Goal: Contribute content: Add original content to the website for others to see

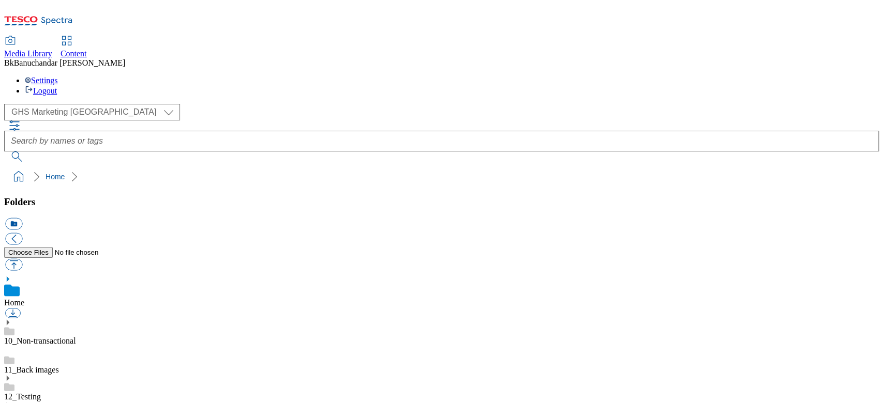
scroll to position [1, 0]
click at [9, 277] on use at bounding box center [8, 279] width 3 height 5
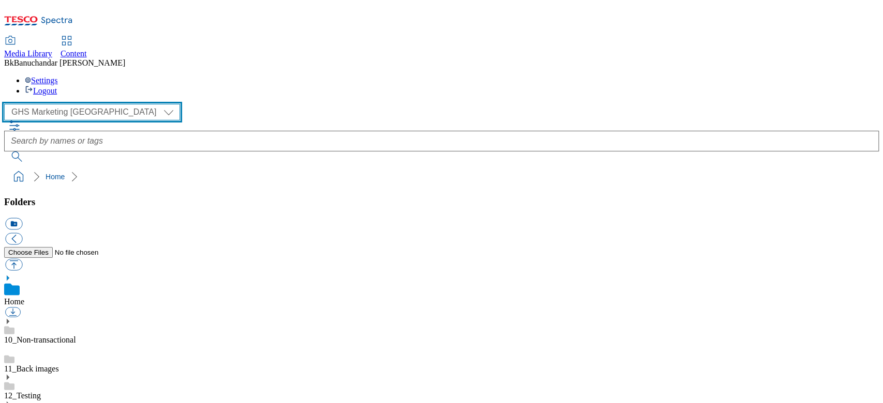
click at [63, 104] on select "GHS Marketing UK iGHS Marketing CE MCA CZ MCA HU MCA SK" at bounding box center [92, 112] width 176 height 17
select select "flare-ighs-ce-mktg"
click at [7, 104] on select "GHS Marketing UK iGHS Marketing CE MCA CZ MCA HU MCA SK" at bounding box center [92, 112] width 176 height 17
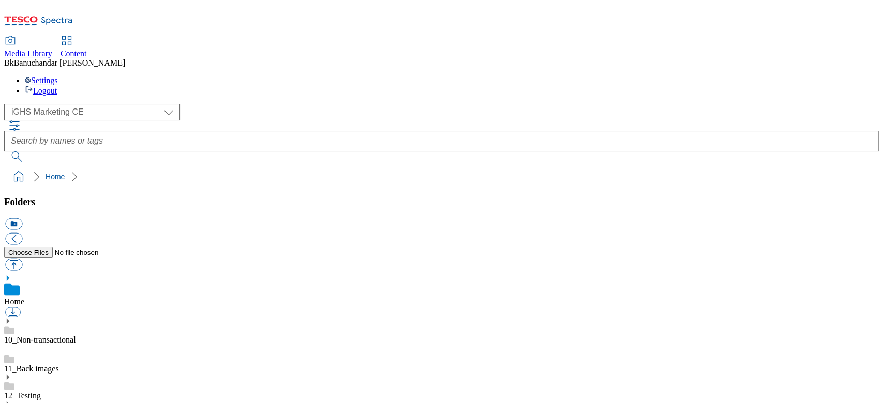
click at [9, 276] on use at bounding box center [8, 278] width 3 height 5
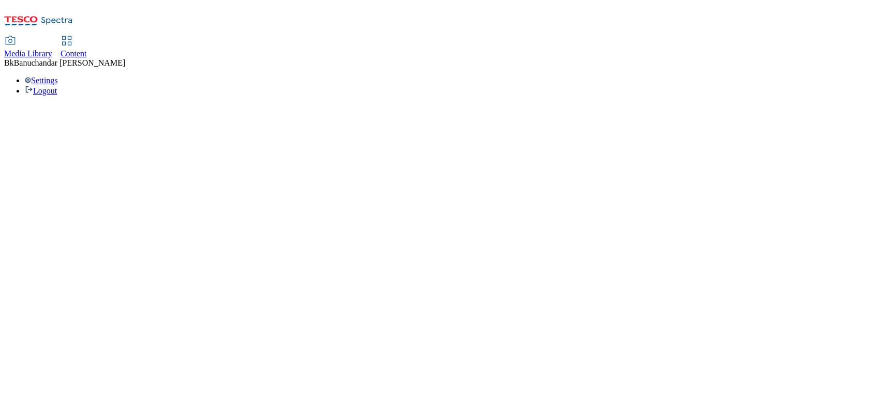
select select "flare-ighs-ce-mktg"
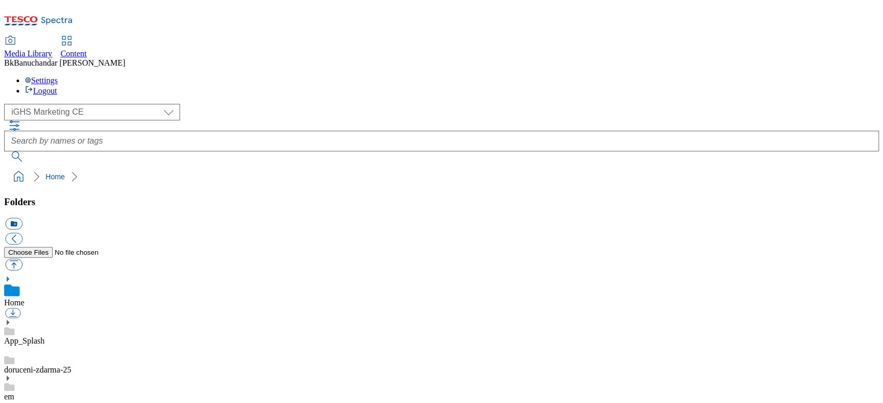
click at [44, 337] on link "App_Splash" at bounding box center [24, 341] width 40 height 9
click at [87, 49] on span "Content" at bounding box center [74, 53] width 26 height 9
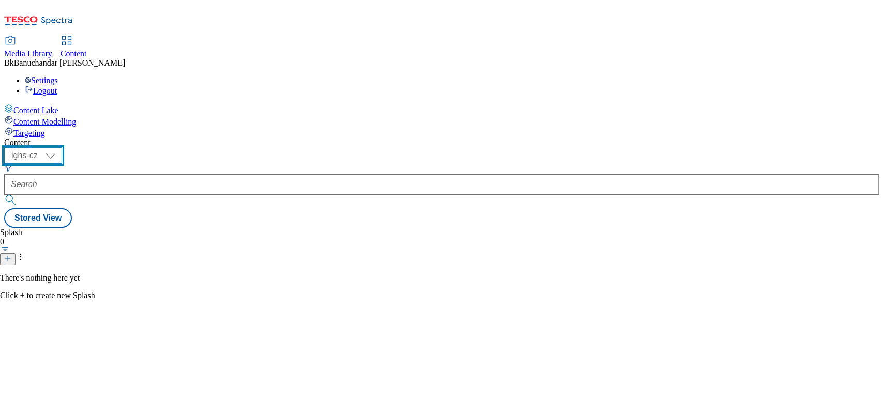
click at [62, 147] on select "ighs-cz ighs-hu ighs-sk" at bounding box center [33, 155] width 58 height 17
select select "ighs-sk"
click at [62, 147] on select "ighs-cz ighs-hu ighs-sk" at bounding box center [33, 155] width 58 height 17
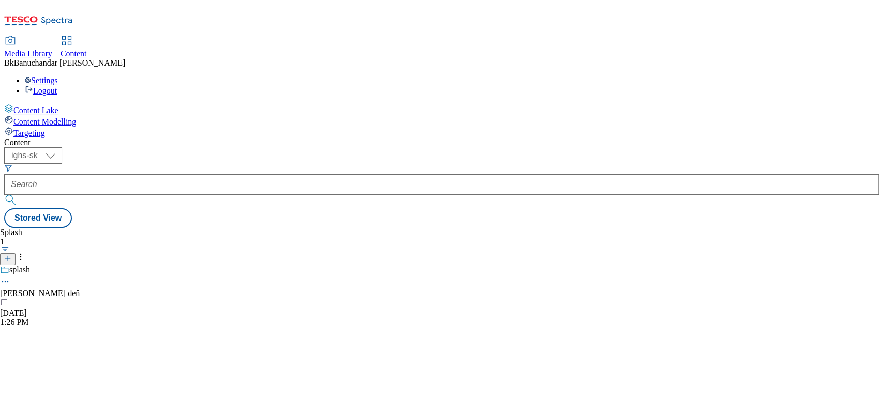
click at [10, 277] on icon at bounding box center [5, 282] width 10 height 10
click at [388, 228] on div "Splash 1 splash Dobrý deň Sep 3, 2025 1:26 PM" at bounding box center [441, 228] width 875 height 0
click at [10, 277] on icon at bounding box center [5, 282] width 10 height 10
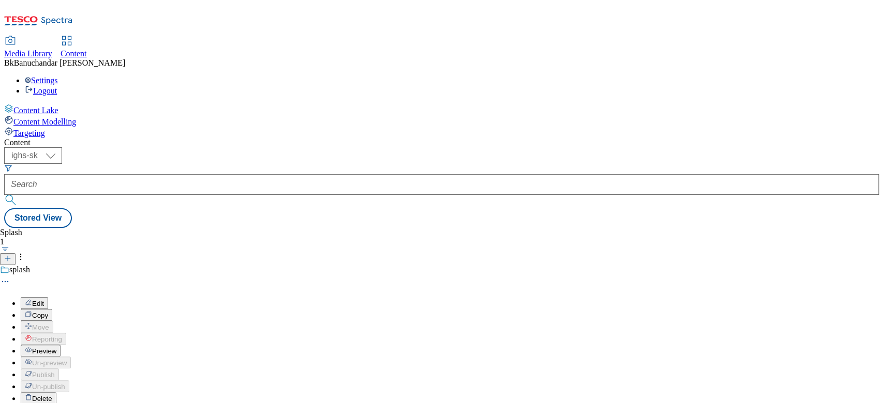
click at [48, 297] on button "Edit" at bounding box center [34, 303] width 27 height 12
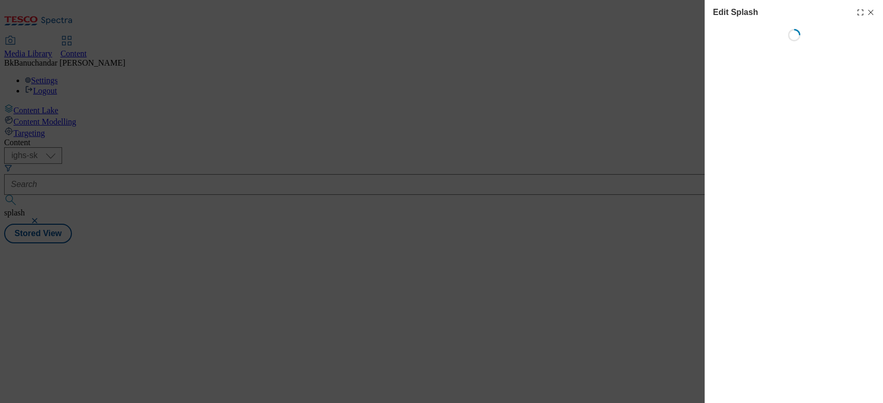
select select "Spring"
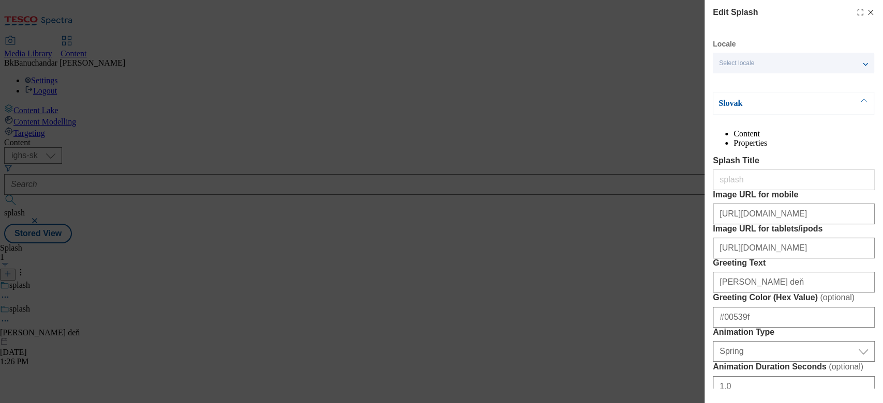
click at [867, 11] on icon "Modal" at bounding box center [870, 12] width 8 height 8
select select "Spring"
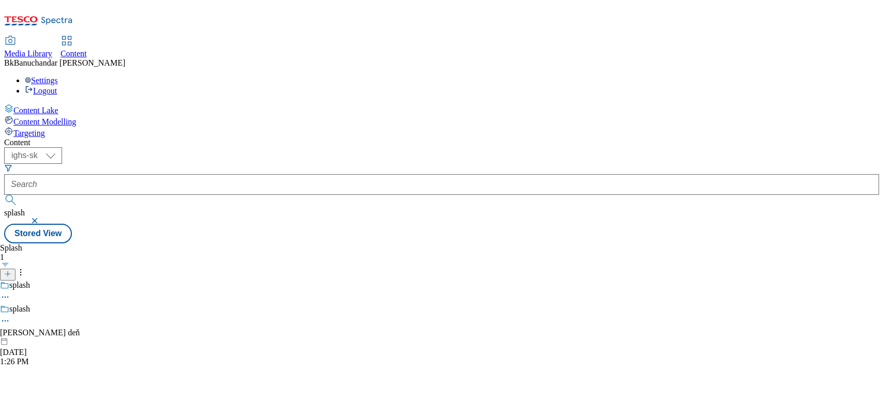
click at [10, 316] on icon at bounding box center [5, 321] width 10 height 10
click at [56, 387] on span "Preview" at bounding box center [44, 391] width 24 height 8
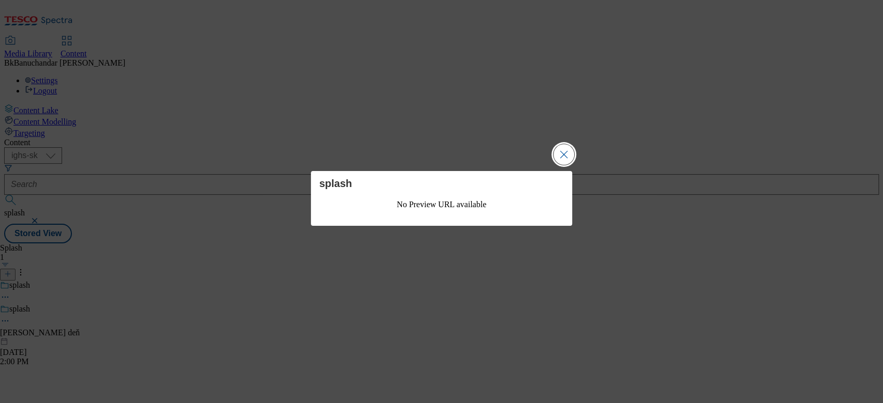
click at [561, 153] on button "Close Modal" at bounding box center [563, 154] width 21 height 21
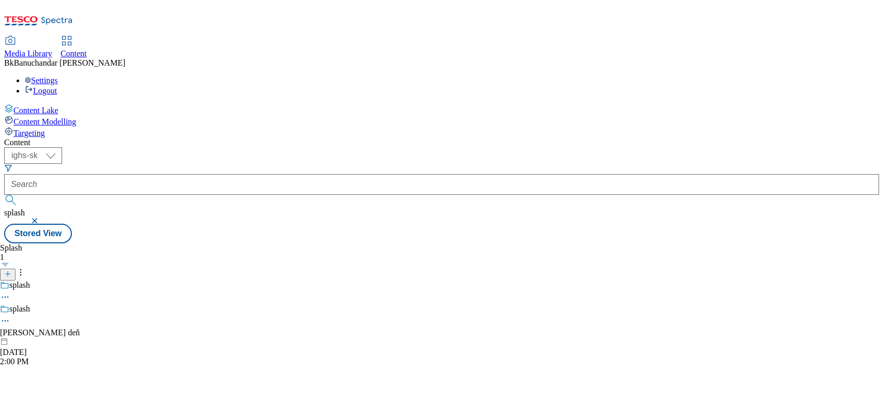
click at [10, 316] on icon at bounding box center [5, 321] width 10 height 10
click at [62, 147] on select "ighs-cz ighs-hu ighs-sk" at bounding box center [33, 155] width 58 height 17
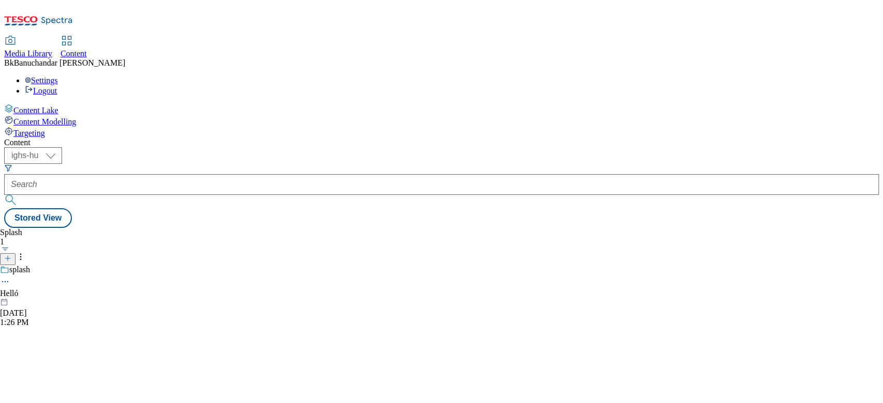
click at [10, 277] on icon at bounding box center [5, 282] width 10 height 10
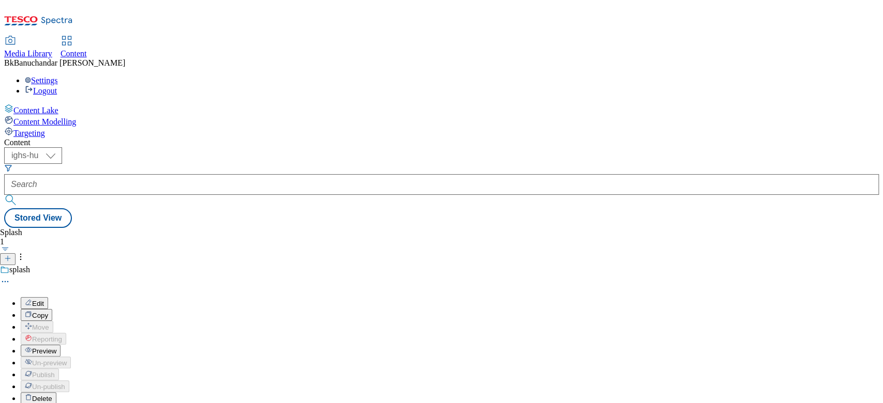
click at [56, 348] on span "Preview" at bounding box center [44, 352] width 24 height 8
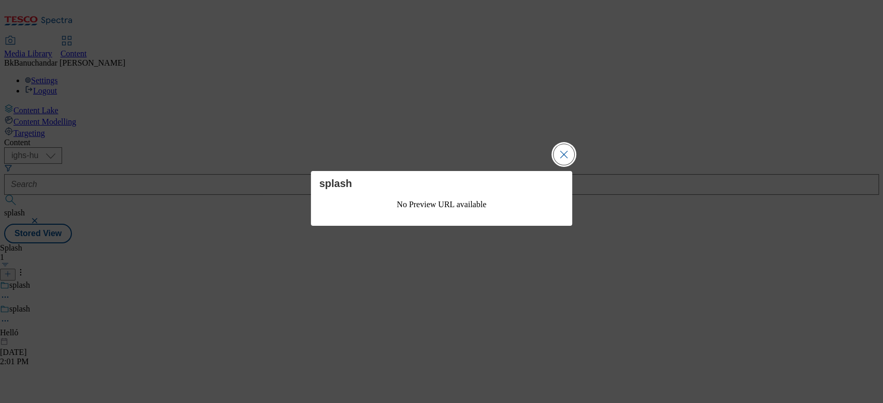
click at [564, 151] on button "Close Modal" at bounding box center [563, 154] width 21 height 21
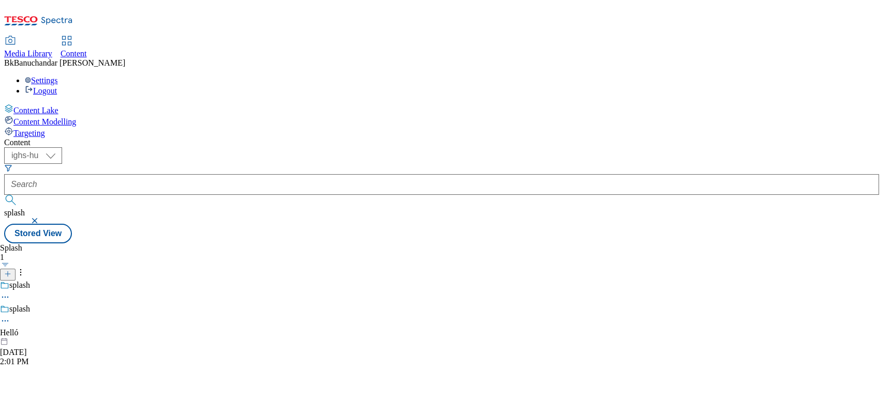
click at [10, 316] on icon at bounding box center [5, 321] width 10 height 10
click at [62, 147] on select "ighs-cz ighs-hu ighs-sk" at bounding box center [33, 155] width 58 height 17
click at [10, 316] on icon at bounding box center [5, 321] width 10 height 10
click at [389, 244] on div "Splash 1 splash splash Helló Sep 3, 2025 2:01 PM" at bounding box center [441, 244] width 875 height 0
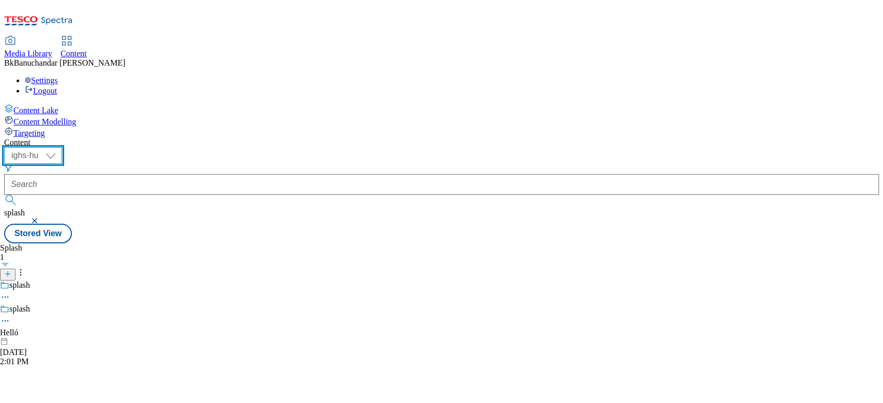
click at [62, 147] on select "ighs-cz ighs-hu ighs-sk" at bounding box center [33, 155] width 58 height 17
select select "ighs-cz"
click at [62, 147] on select "ighs-cz ighs-hu ighs-sk" at bounding box center [33, 155] width 58 height 17
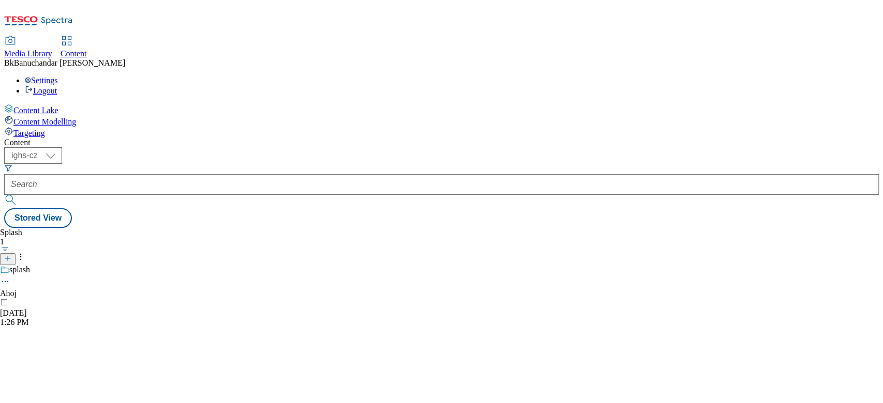
click at [10, 277] on icon at bounding box center [5, 282] width 10 height 10
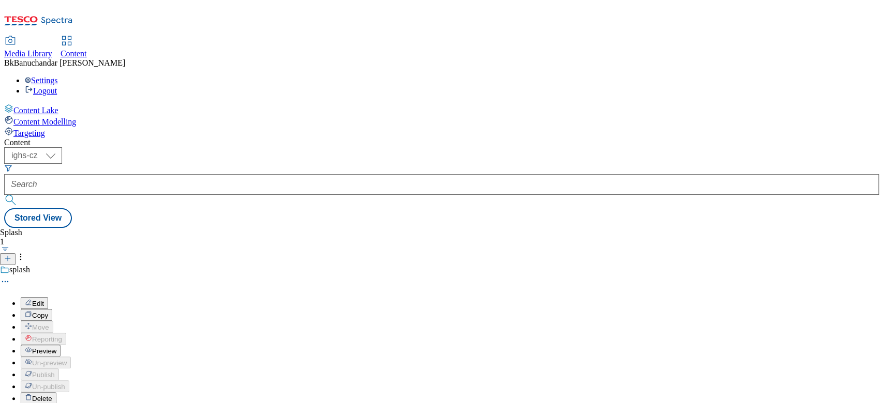
click at [56, 348] on span "Preview" at bounding box center [44, 352] width 24 height 8
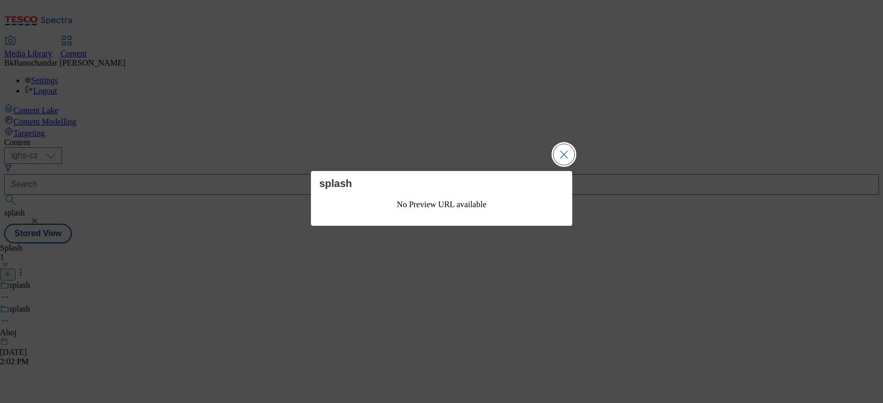
click at [563, 153] on button "Close Modal" at bounding box center [563, 154] width 21 height 21
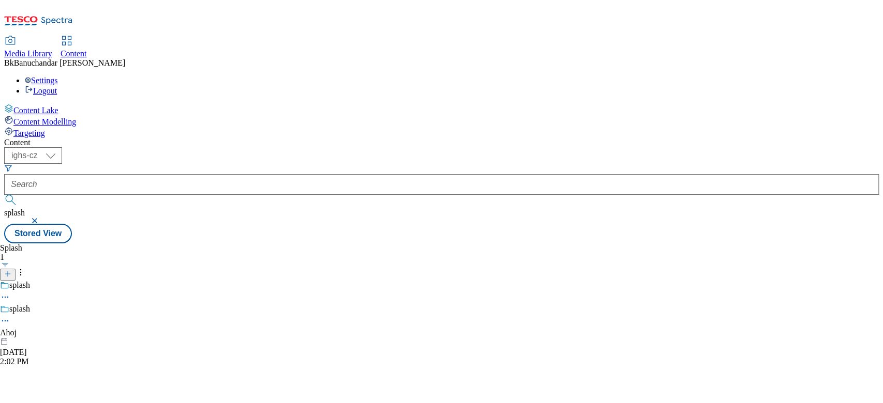
click at [6, 321] on circle at bounding box center [6, 322] width 2 height 2
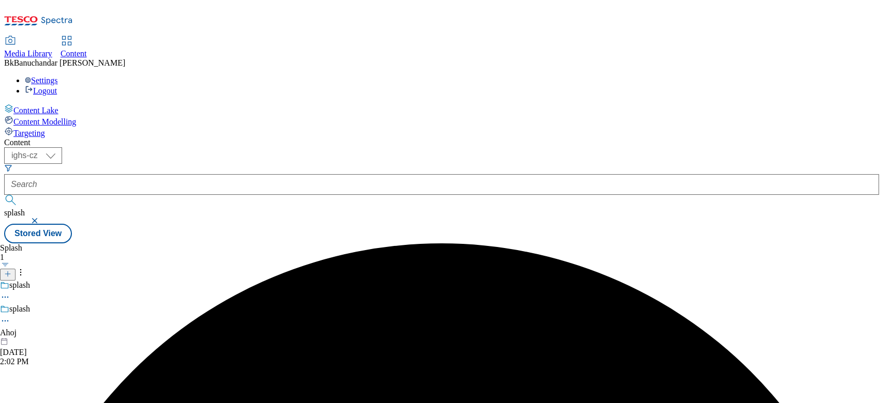
click at [490, 244] on div "Splash 1 splash splash Ahoj Sep 3, 2025 2:02 PM" at bounding box center [441, 244] width 875 height 0
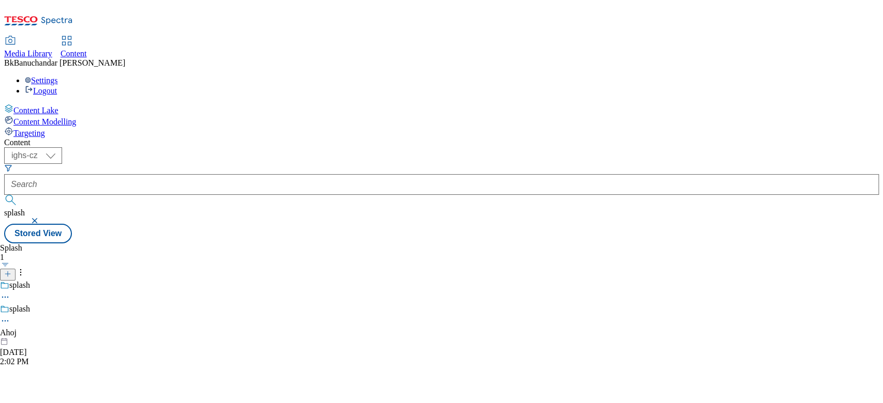
click at [52, 49] on span "Media Library" at bounding box center [28, 53] width 48 height 9
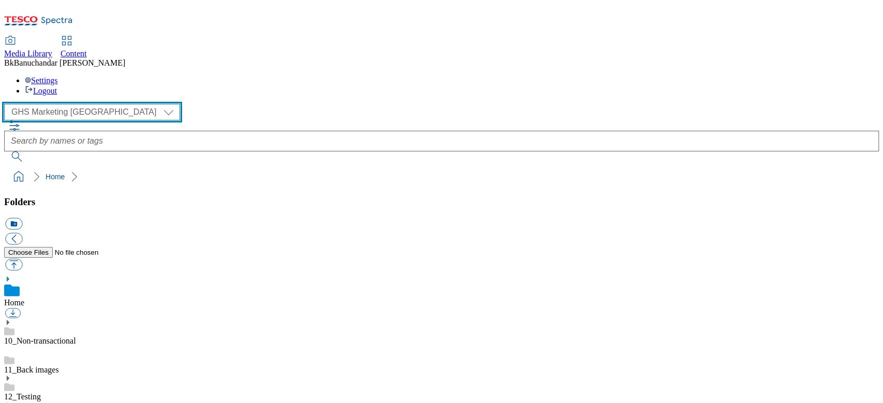
click at [41, 104] on select "GHS Marketing UK iGHS Marketing CE MCA CZ MCA HU MCA SK" at bounding box center [92, 112] width 176 height 17
select select "flare-ighs-ce-mktg"
click at [7, 104] on select "GHS Marketing UK iGHS Marketing CE MCA CZ MCA HU MCA SK" at bounding box center [92, 112] width 176 height 17
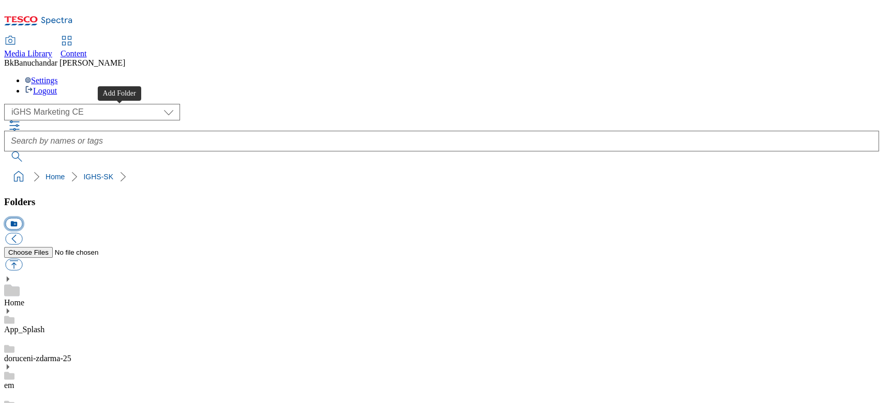
click at [22, 218] on button "icon_new_folder" at bounding box center [13, 224] width 17 height 12
type input "W29_25"
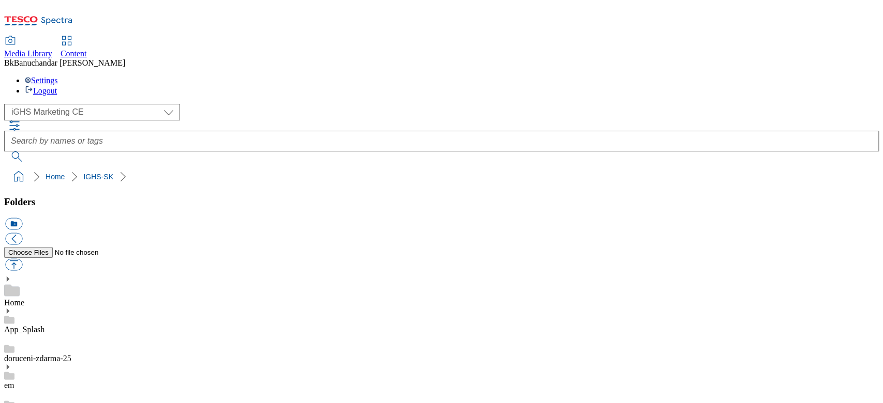
click at [22, 259] on button "button" at bounding box center [13, 265] width 17 height 12
type input "C:\fakepath\slide_en_1.jpg"
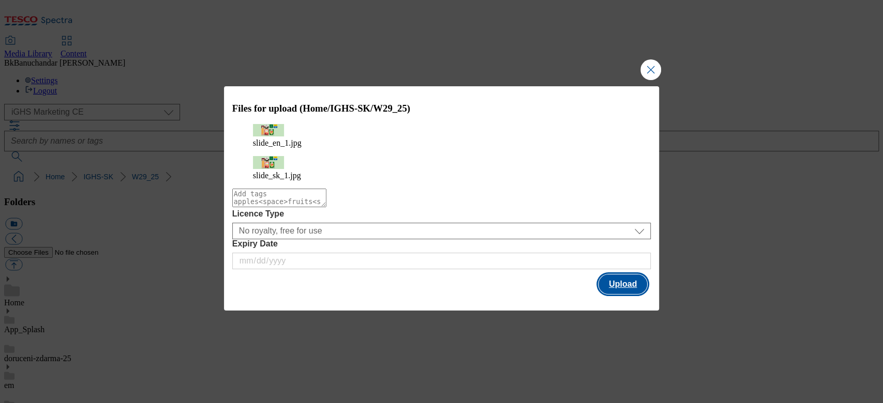
click at [620, 281] on button "Upload" at bounding box center [622, 285] width 49 height 20
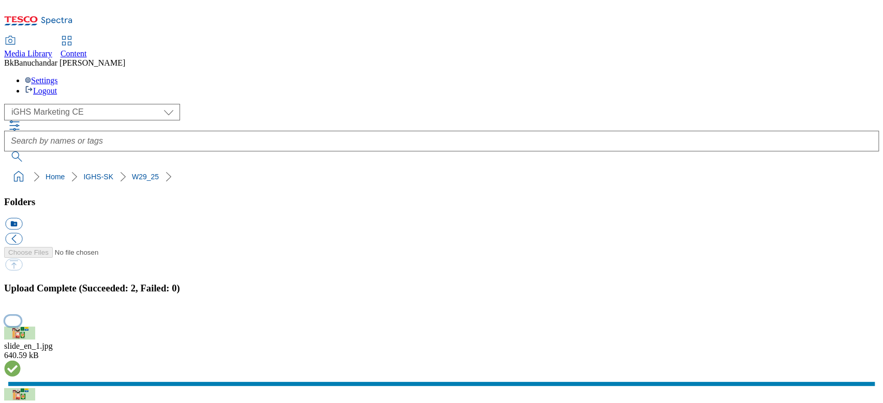
click at [21, 316] on button "button" at bounding box center [13, 321] width 16 height 10
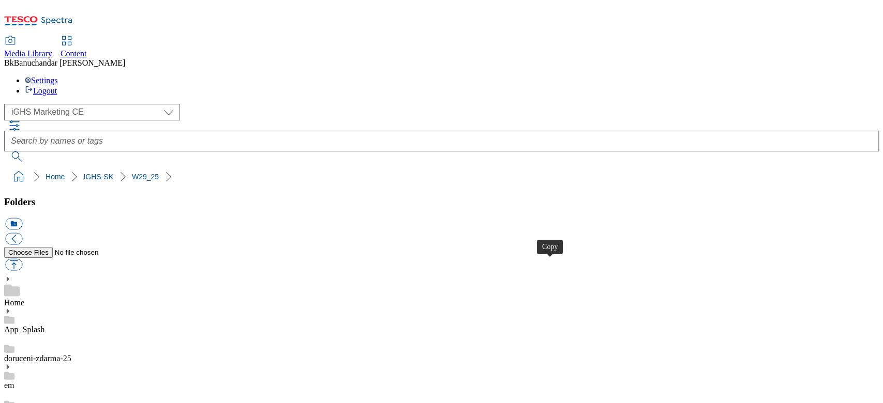
click at [22, 259] on button "button" at bounding box center [13, 265] width 17 height 12
type input "C:\fakepath\slide_en_2.jpg"
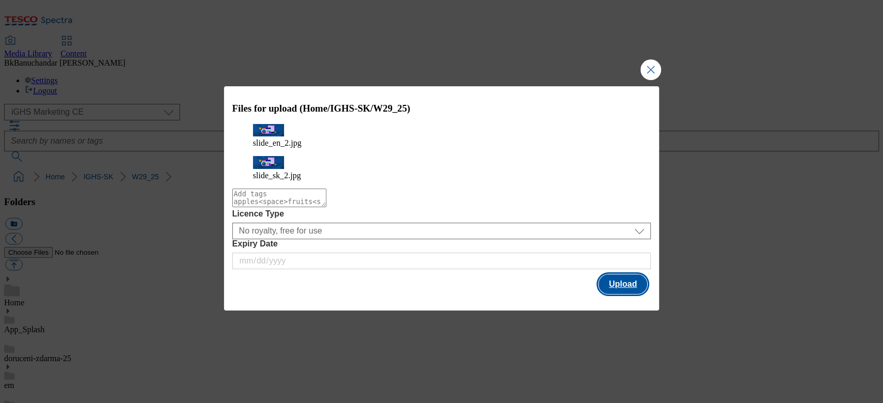
click at [624, 278] on button "Upload" at bounding box center [622, 285] width 49 height 20
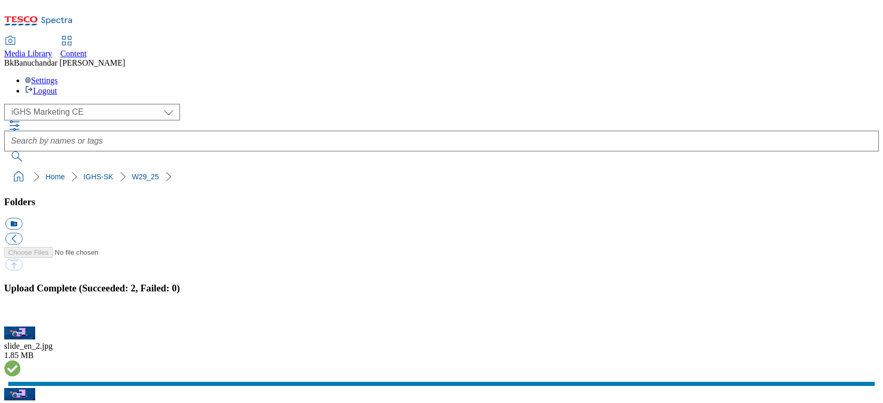
select select "flare-ighs-ce-mktg"
click at [21, 316] on button "button" at bounding box center [13, 321] width 16 height 10
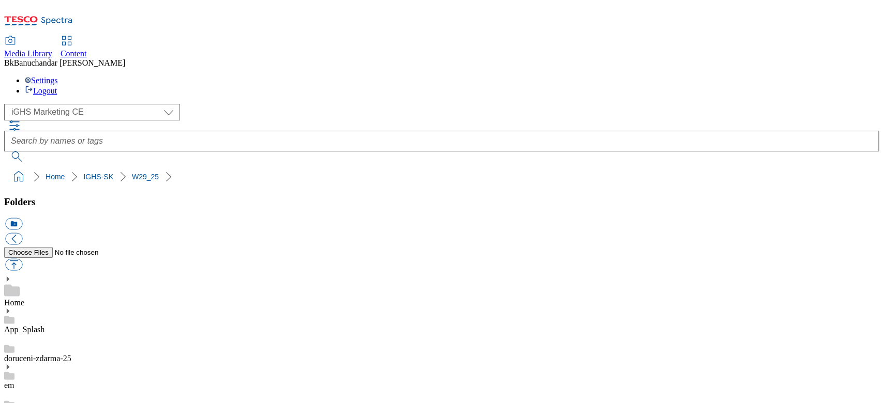
click at [22, 259] on button "button" at bounding box center [13, 265] width 17 height 12
type input "C:\fakepath\slide_en_3.jpg"
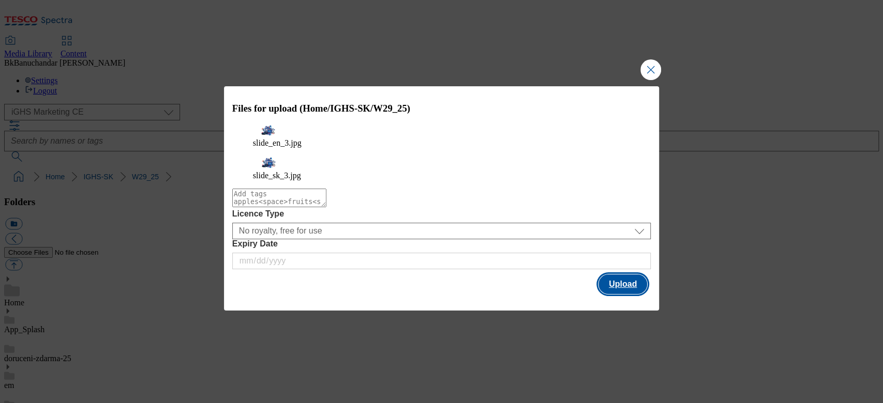
click at [624, 275] on button "Upload" at bounding box center [622, 285] width 49 height 20
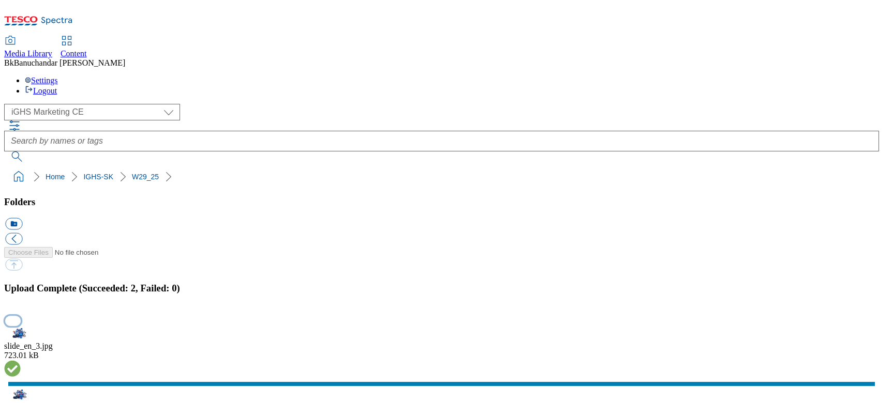
click at [21, 316] on button "button" at bounding box center [13, 321] width 16 height 10
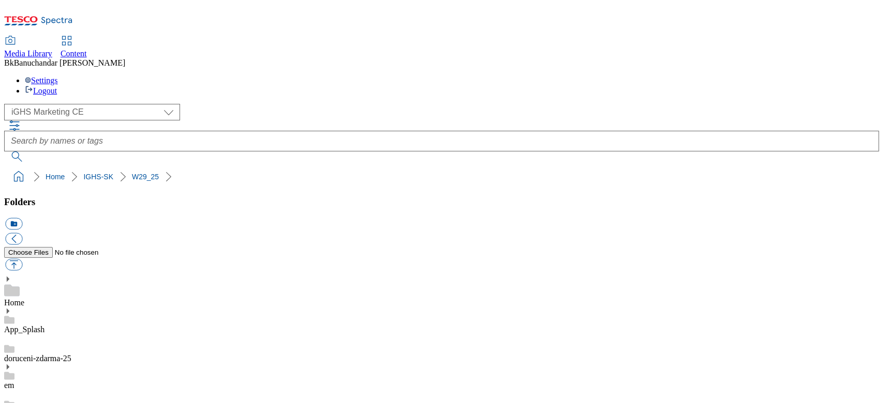
click at [22, 259] on button "button" at bounding box center [13, 265] width 17 height 12
type input "C:\fakepath\prod_en_1.jpg"
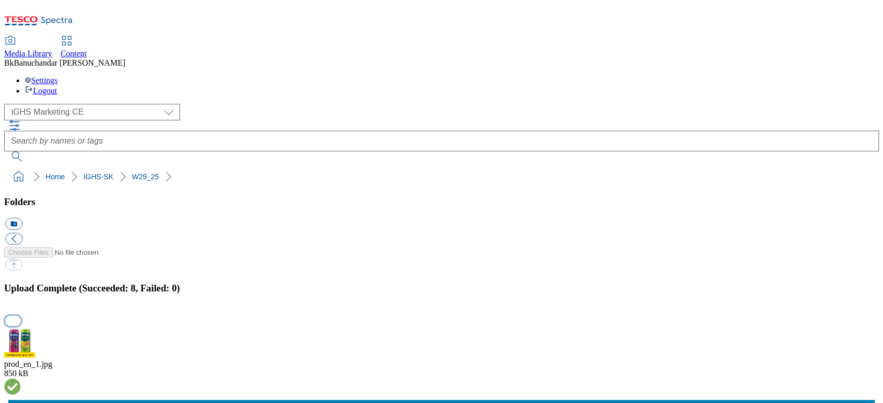
click at [21, 316] on button "button" at bounding box center [13, 321] width 16 height 10
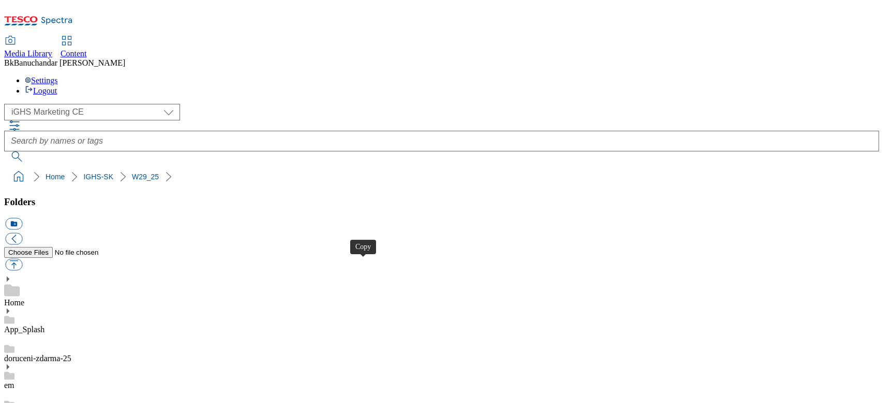
click at [22, 259] on button "button" at bounding box center [13, 265] width 17 height 12
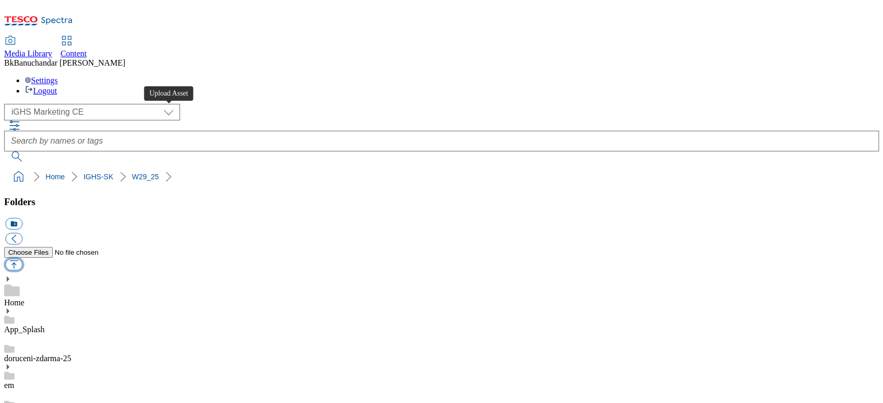
type input "C:\fakepath\trade_en_1.jpg"
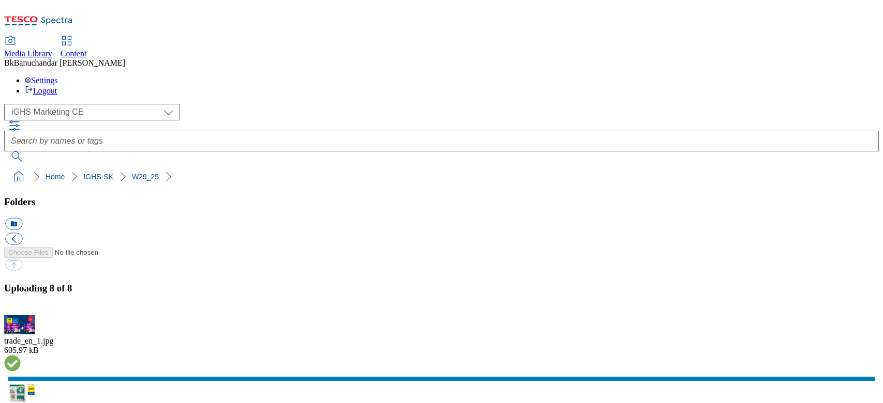
select select "flare-ighs-ce-mktg"
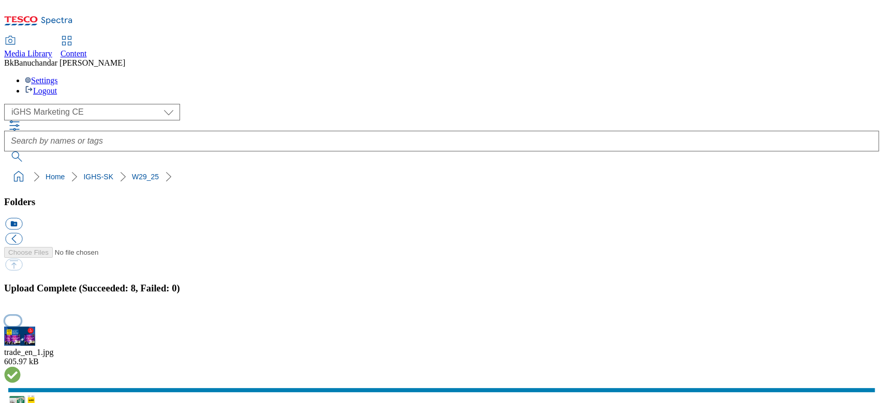
click at [21, 316] on button "button" at bounding box center [13, 321] width 16 height 10
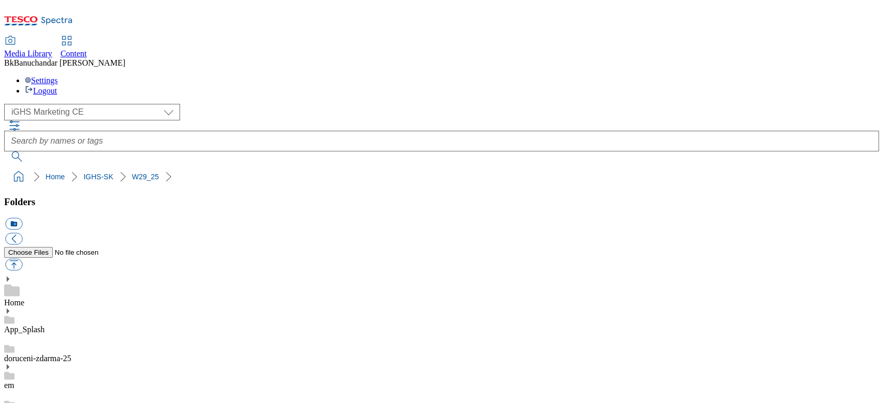
scroll to position [0, 0]
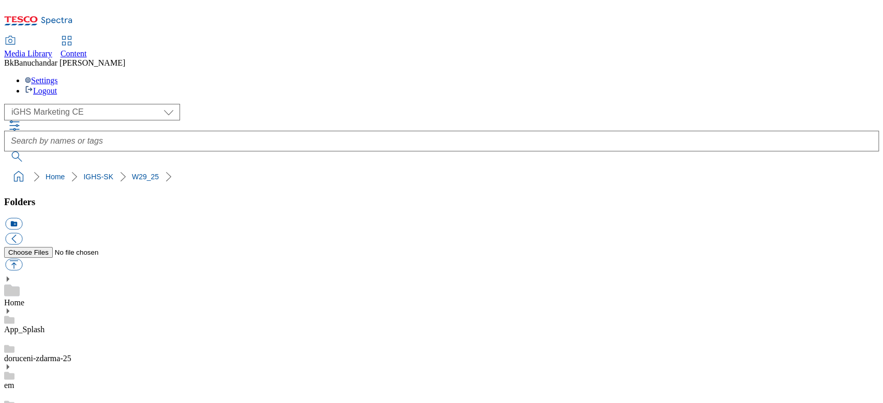
scroll to position [0, 0]
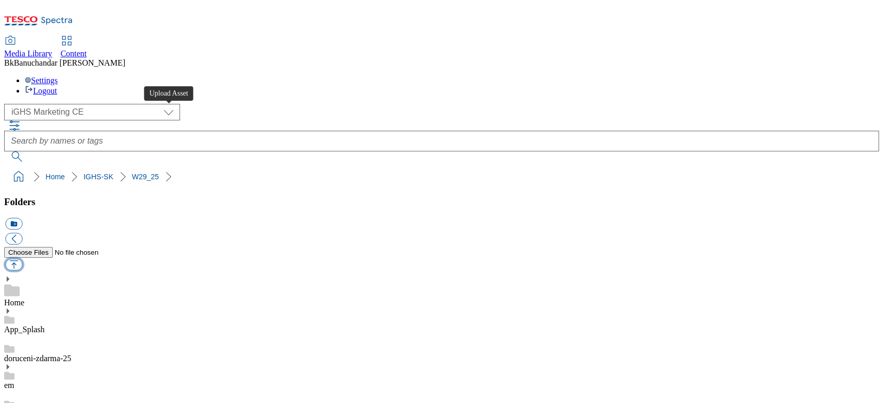
click at [22, 259] on button "button" at bounding box center [13, 265] width 17 height 12
type input "C:\fakepath\content_en_1.jpg"
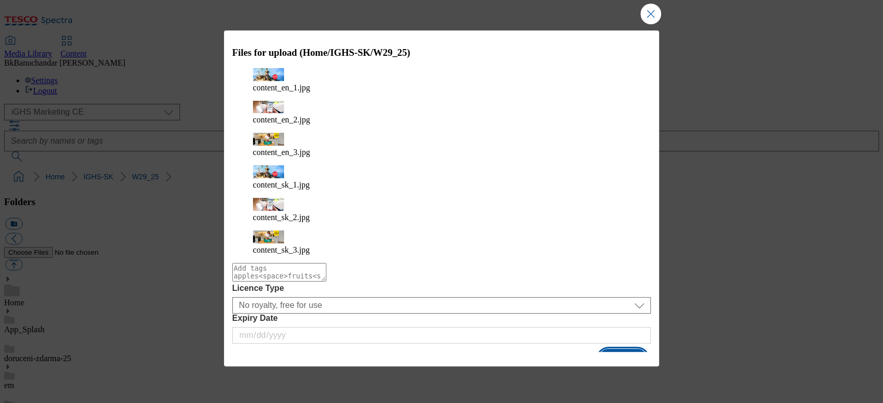
click at [621, 349] on button "Upload" at bounding box center [622, 359] width 49 height 20
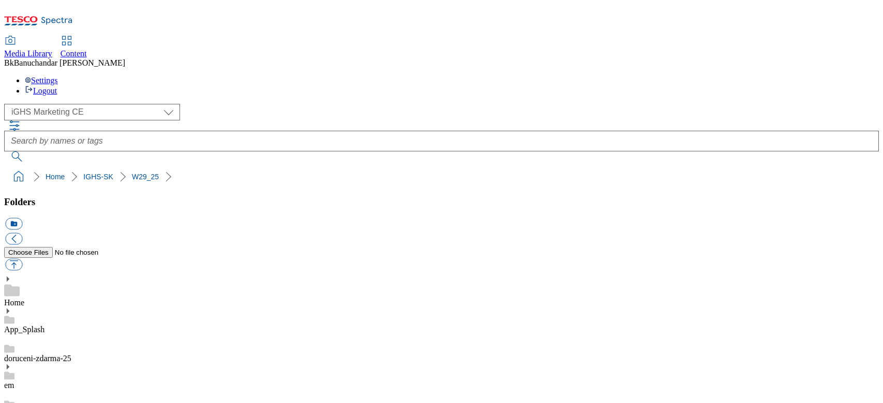
select select "flare-ighs-ce-mktg"
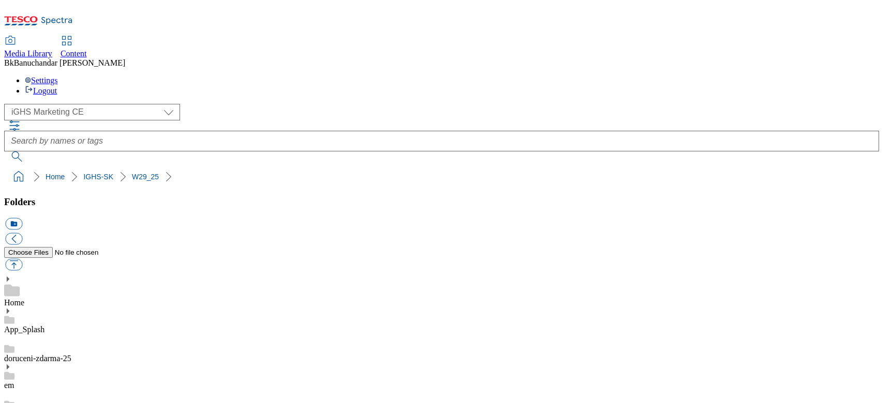
scroll to position [138, 0]
